Goal: Entertainment & Leisure: Consume media (video, audio)

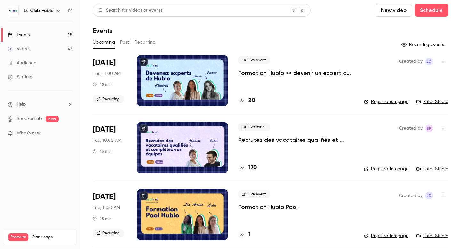
click at [176, 86] on div at bounding box center [182, 80] width 91 height 51
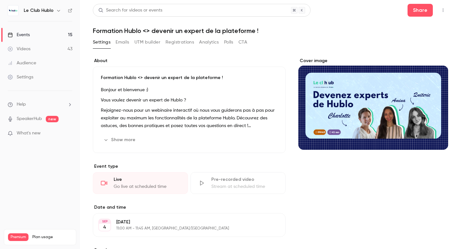
click at [442, 11] on icon "button" at bounding box center [442, 10] width 5 height 4
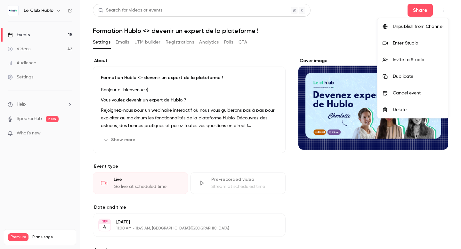
click at [403, 47] on li "Enter Studio" at bounding box center [412, 43] width 71 height 17
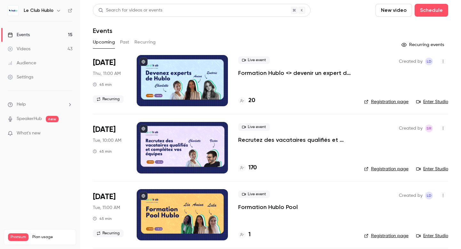
click at [36, 48] on link "Videos 43" at bounding box center [40, 49] width 80 height 14
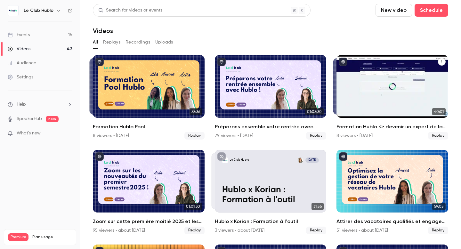
click at [392, 89] on div "Formation Hublo <> devenir un expert de la plateforme !" at bounding box center [392, 86] width 112 height 63
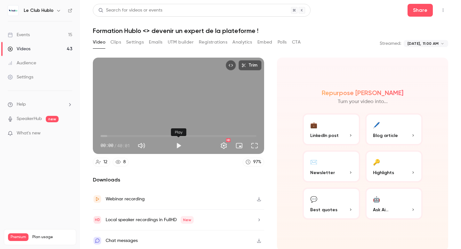
click at [175, 147] on button "Play" at bounding box center [178, 145] width 13 height 13
click at [104, 136] on span "00:59" at bounding box center [179, 136] width 156 height 10
click at [223, 147] on button "Settings" at bounding box center [223, 145] width 13 height 13
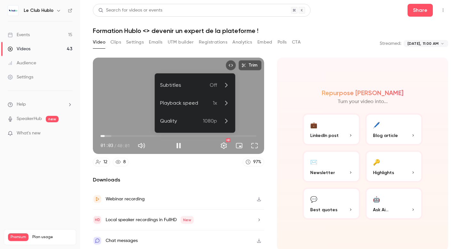
click at [193, 108] on li "Playback speed 1x" at bounding box center [195, 103] width 80 height 18
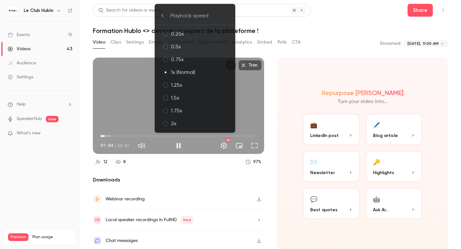
click at [195, 36] on div "0.25x" at bounding box center [200, 34] width 59 height 8
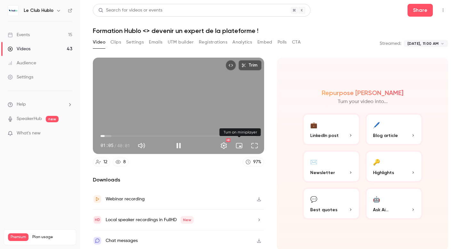
click at [225, 146] on button "Settings" at bounding box center [223, 145] width 13 height 13
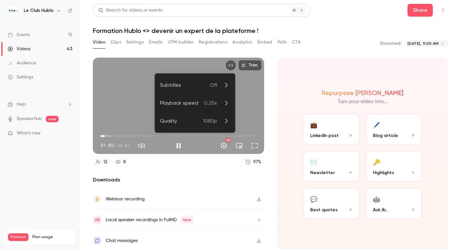
click at [201, 124] on div "Quality" at bounding box center [181, 121] width 43 height 8
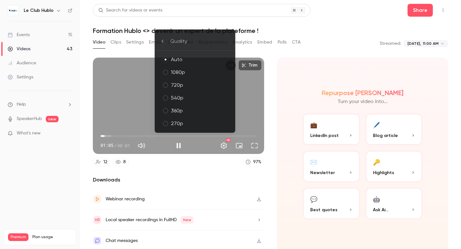
click at [227, 141] on div at bounding box center [230, 124] width 461 height 249
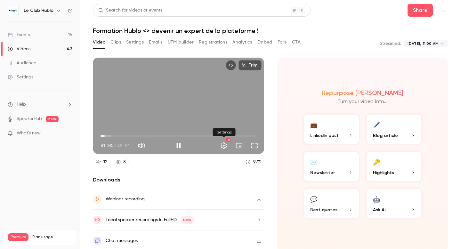
click at [223, 146] on button "Settings" at bounding box center [223, 145] width 13 height 13
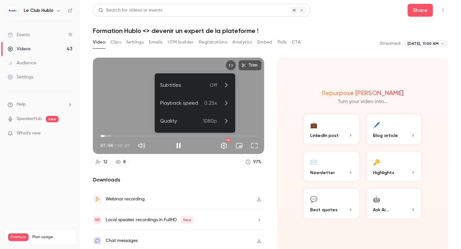
click at [208, 101] on span "0.25x" at bounding box center [210, 103] width 13 height 8
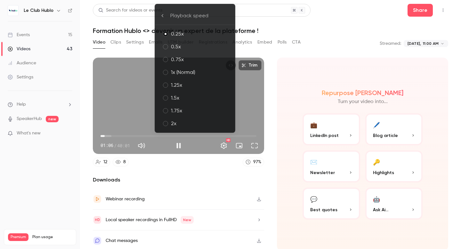
click at [176, 121] on div "2x" at bounding box center [200, 124] width 59 height 8
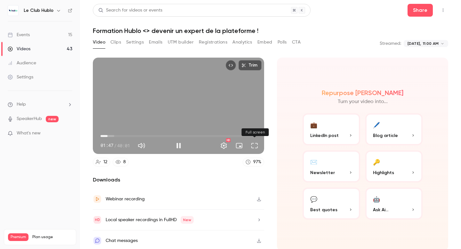
click at [254, 146] on button "Full screen" at bounding box center [254, 145] width 13 height 13
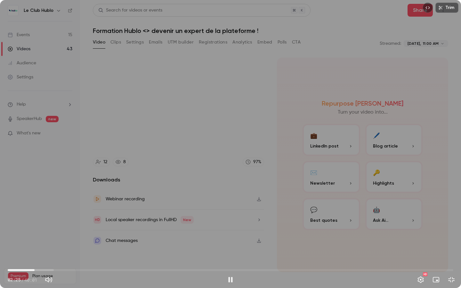
drag, startPoint x: 31, startPoint y: 269, endPoint x: 35, endPoint y: 270, distance: 3.9
click at [35, 249] on span "02:25" at bounding box center [35, 270] width 2 height 2
click at [41, 249] on span "03:01" at bounding box center [231, 270] width 446 height 10
click at [37, 249] on span "03:03" at bounding box center [231, 270] width 446 height 10
click at [41, 249] on span "02:39" at bounding box center [231, 270] width 446 height 10
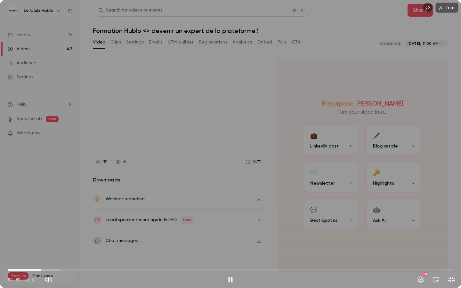
click at [157, 179] on div "Trim 02:59 02:59 / 40:01 HD" at bounding box center [230, 144] width 461 height 288
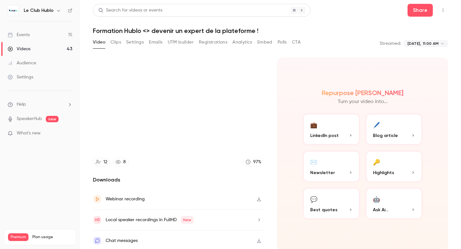
type input "*****"
